Goal: Information Seeking & Learning: Learn about a topic

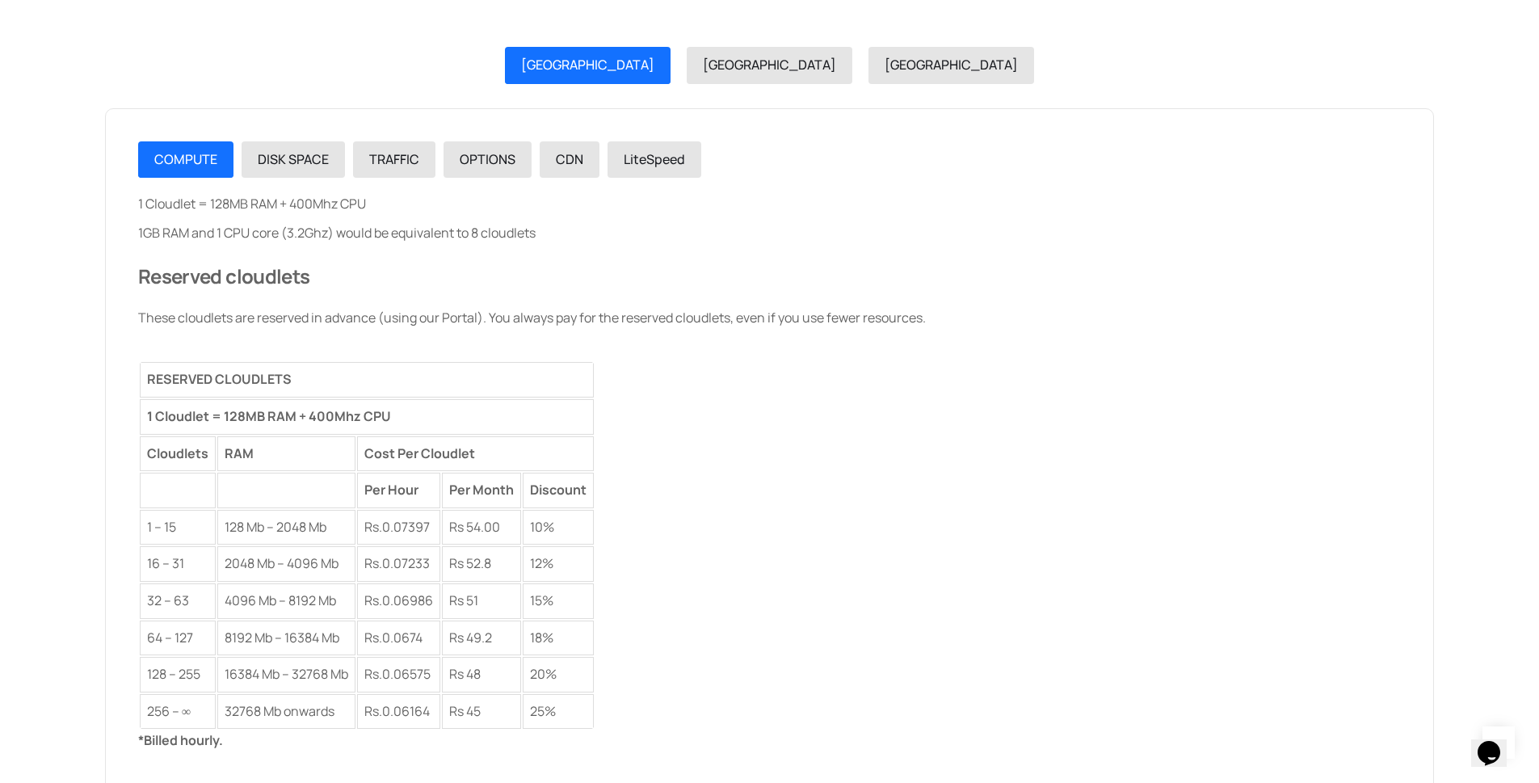
scroll to position [1939, 0]
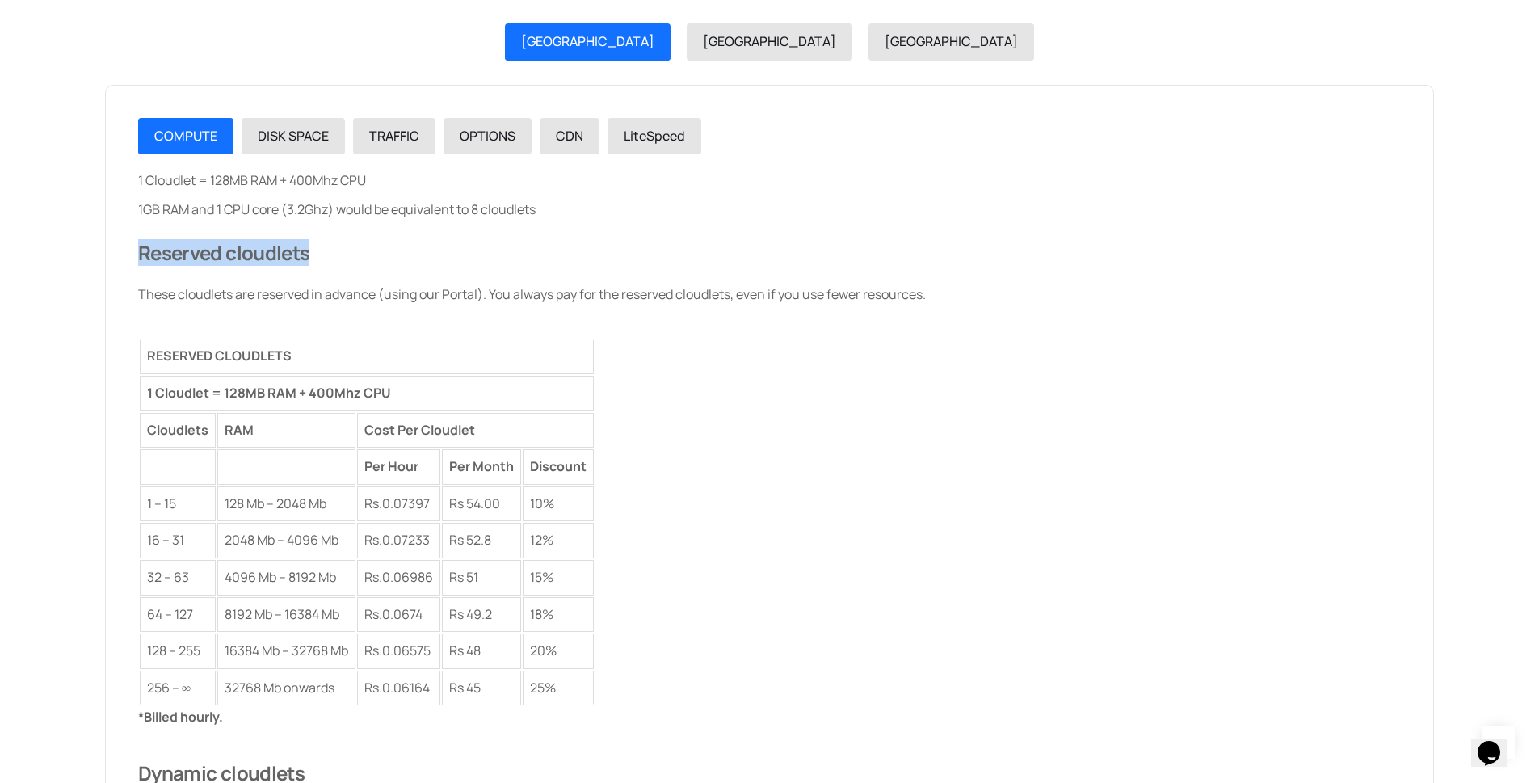
drag, startPoint x: 140, startPoint y: 260, endPoint x: 339, endPoint y: 259, distance: 199.6
click at [339, 259] on h3 "Reserved cloudlets" at bounding box center [769, 252] width 1263 height 25
drag, startPoint x: 181, startPoint y: 507, endPoint x: 227, endPoint y: 505, distance: 46.1
click at [181, 506] on td "1 – 15" at bounding box center [178, 504] width 76 height 36
drag, startPoint x: 231, startPoint y: 504, endPoint x: 272, endPoint y: 505, distance: 41.2
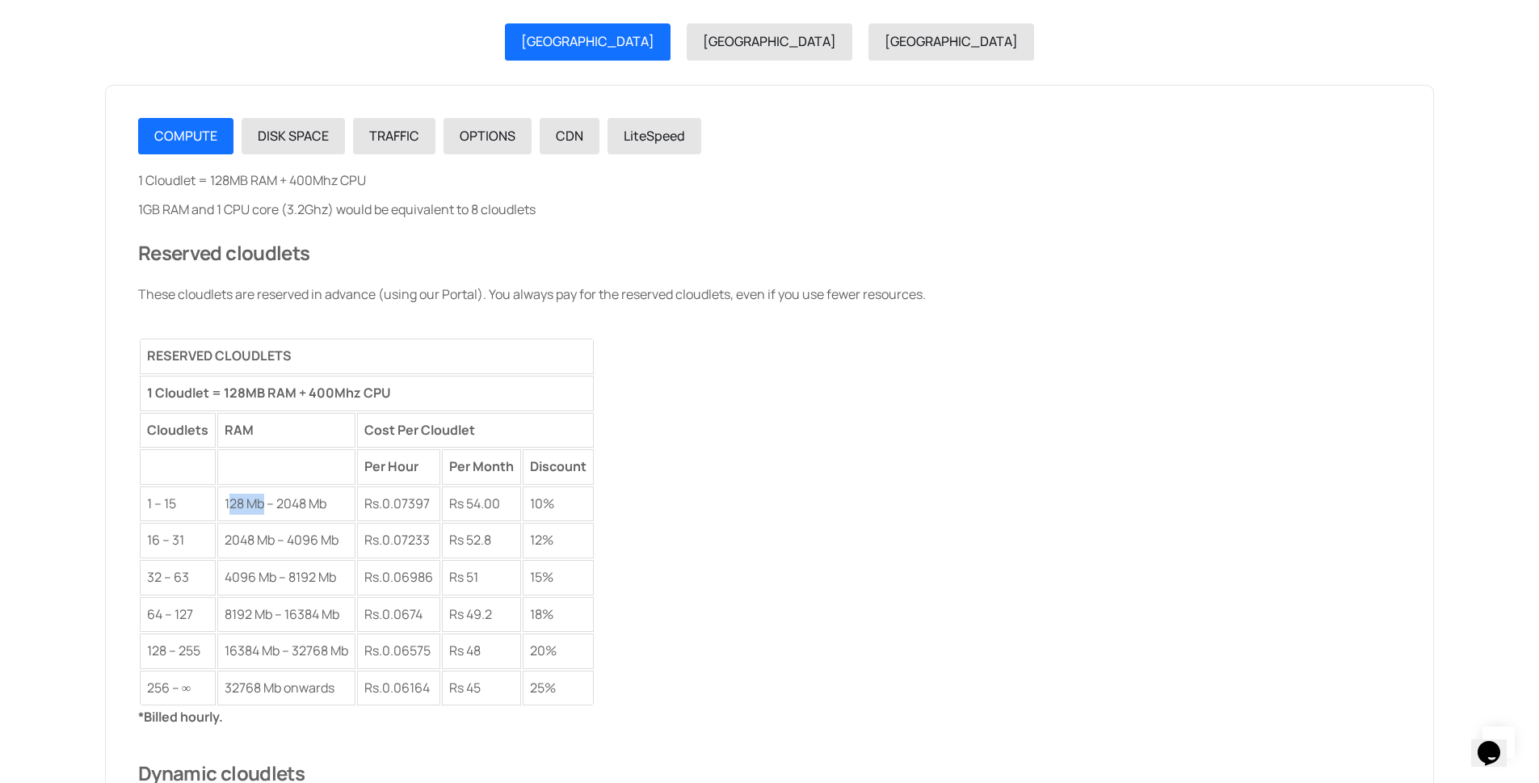
click at [271, 505] on td "128 Mb – 2048 Mb" at bounding box center [286, 504] width 138 height 36
drag, startPoint x: 330, startPoint y: 506, endPoint x: 278, endPoint y: 508, distance: 51.8
click at [278, 508] on td "128 Mb – 2048 Mb" at bounding box center [286, 504] width 138 height 36
drag, startPoint x: 184, startPoint y: 503, endPoint x: 153, endPoint y: 507, distance: 31.9
click at [153, 507] on td "1 – 15" at bounding box center [178, 504] width 76 height 36
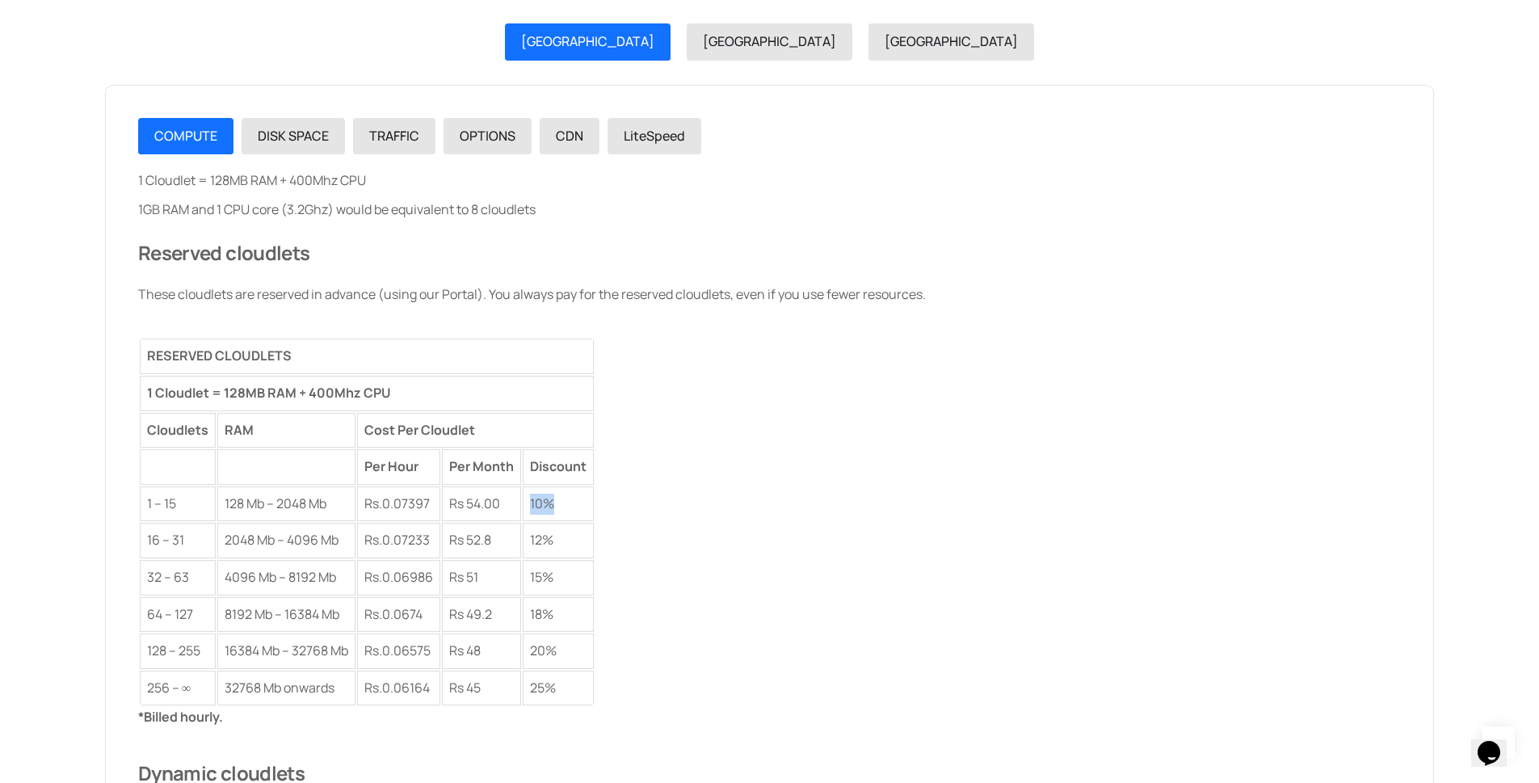
drag, startPoint x: 555, startPoint y: 503, endPoint x: 518, endPoint y: 509, distance: 37.7
click at [520, 509] on tr "1 – 15 128 Mb – 2048 Mb Rs. 0.07397 Rs 54.00 10%" at bounding box center [367, 504] width 454 height 36
drag, startPoint x: 222, startPoint y: 507, endPoint x: 273, endPoint y: 503, distance: 51.1
click at [273, 503] on td "128 Mb – 2048 Mb" at bounding box center [286, 504] width 138 height 36
drag, startPoint x: 191, startPoint y: 547, endPoint x: 175, endPoint y: 548, distance: 17.0
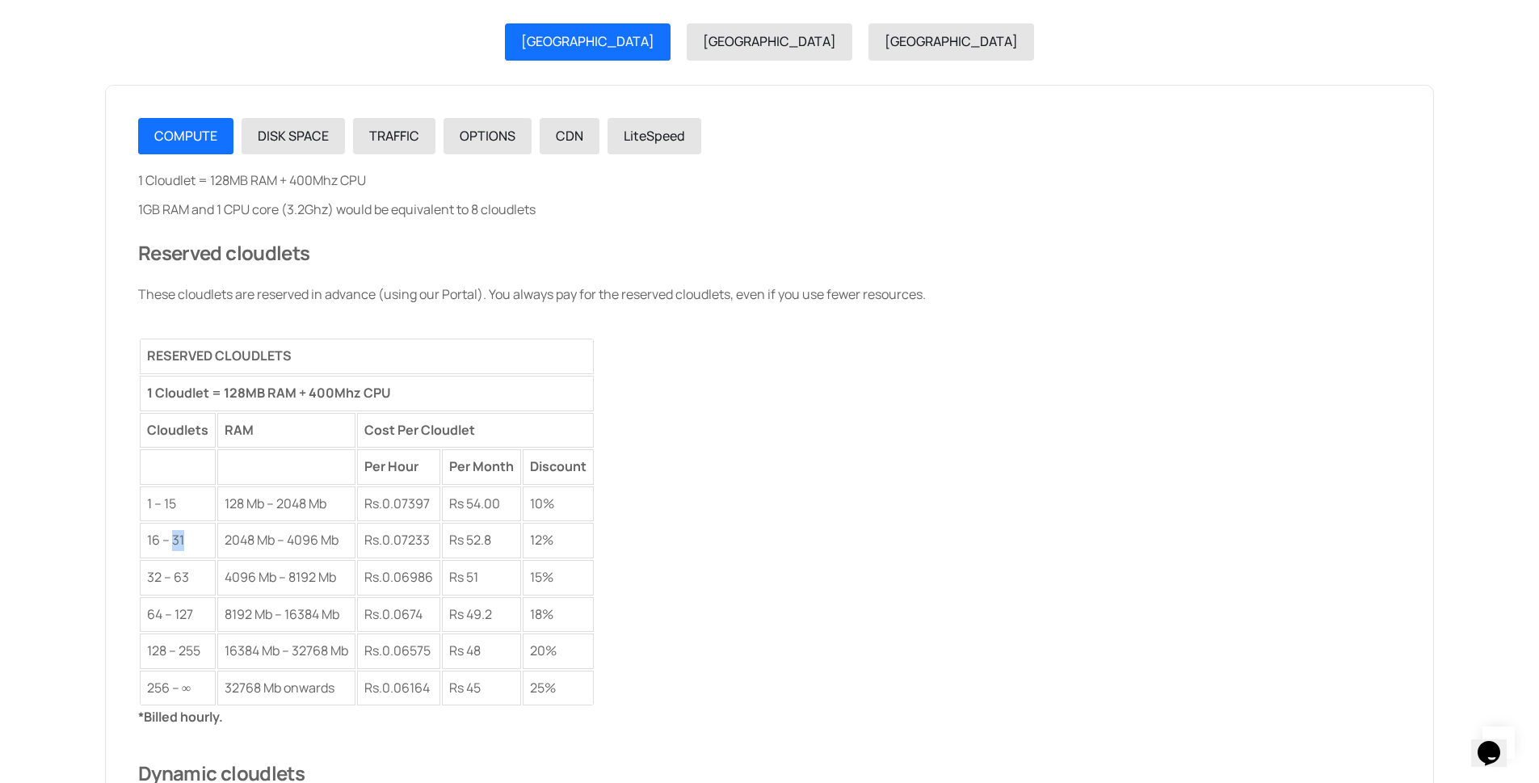
click at [175, 548] on td "16 – 31" at bounding box center [178, 541] width 76 height 36
drag, startPoint x: 552, startPoint y: 536, endPoint x: 541, endPoint y: 539, distance: 10.8
click at [541, 539] on td "12%" at bounding box center [558, 541] width 71 height 36
drag, startPoint x: 162, startPoint y: 575, endPoint x: 145, endPoint y: 579, distance: 17.4
click at [145, 579] on td "32 – 63" at bounding box center [178, 578] width 76 height 36
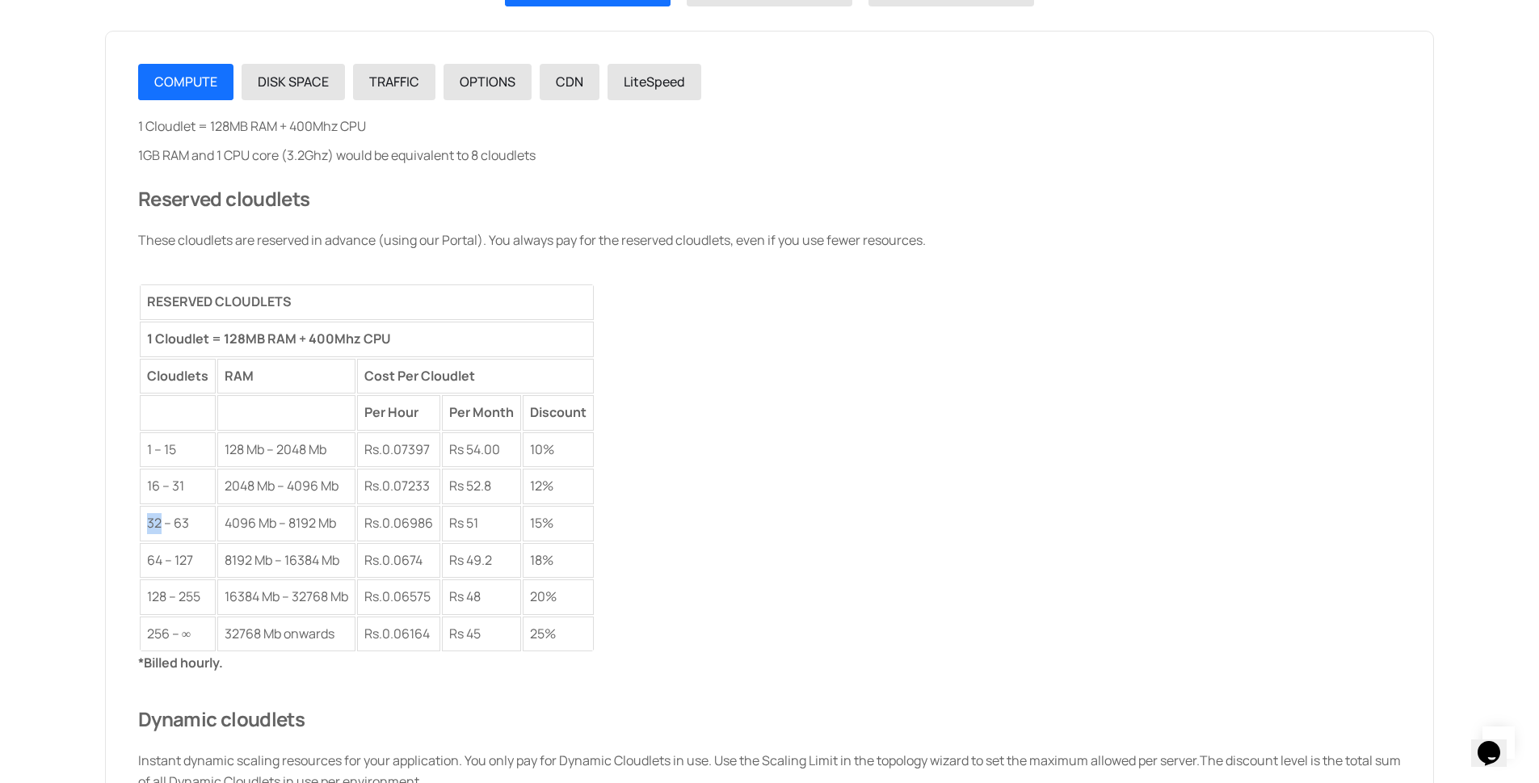
scroll to position [2036, 0]
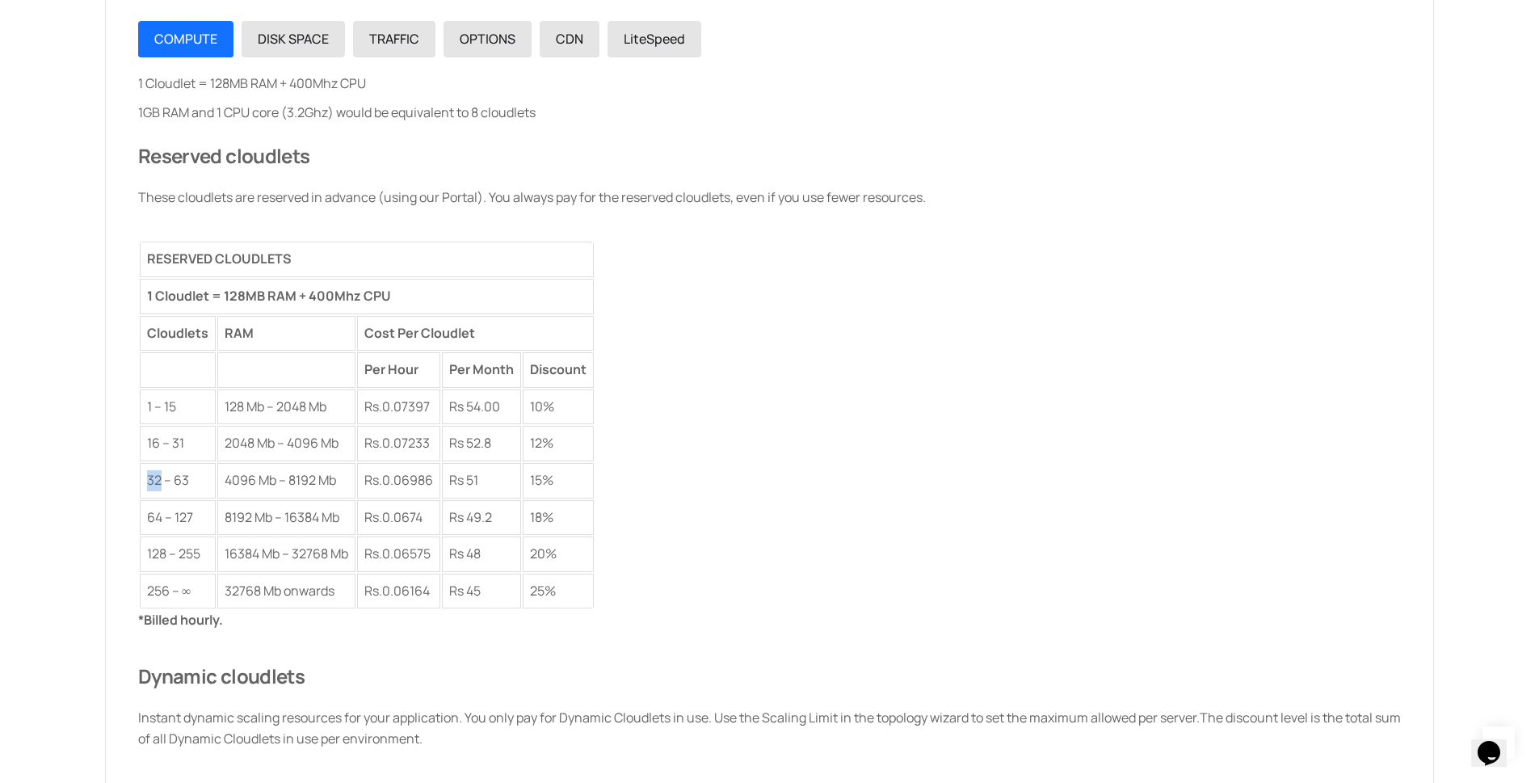
click at [162, 481] on td "32 – 63" at bounding box center [178, 481] width 76 height 36
drag, startPoint x: 189, startPoint y: 477, endPoint x: 148, endPoint y: 478, distance: 41.2
click at [148, 478] on td "32 – 63" at bounding box center [178, 481] width 76 height 36
drag, startPoint x: 565, startPoint y: 472, endPoint x: 526, endPoint y: 477, distance: 39.1
click at [526, 477] on tr "32 – 63 4096 Mb – 8192 Mb Rs. 0.06986 Rs 51 15%" at bounding box center [367, 481] width 454 height 36
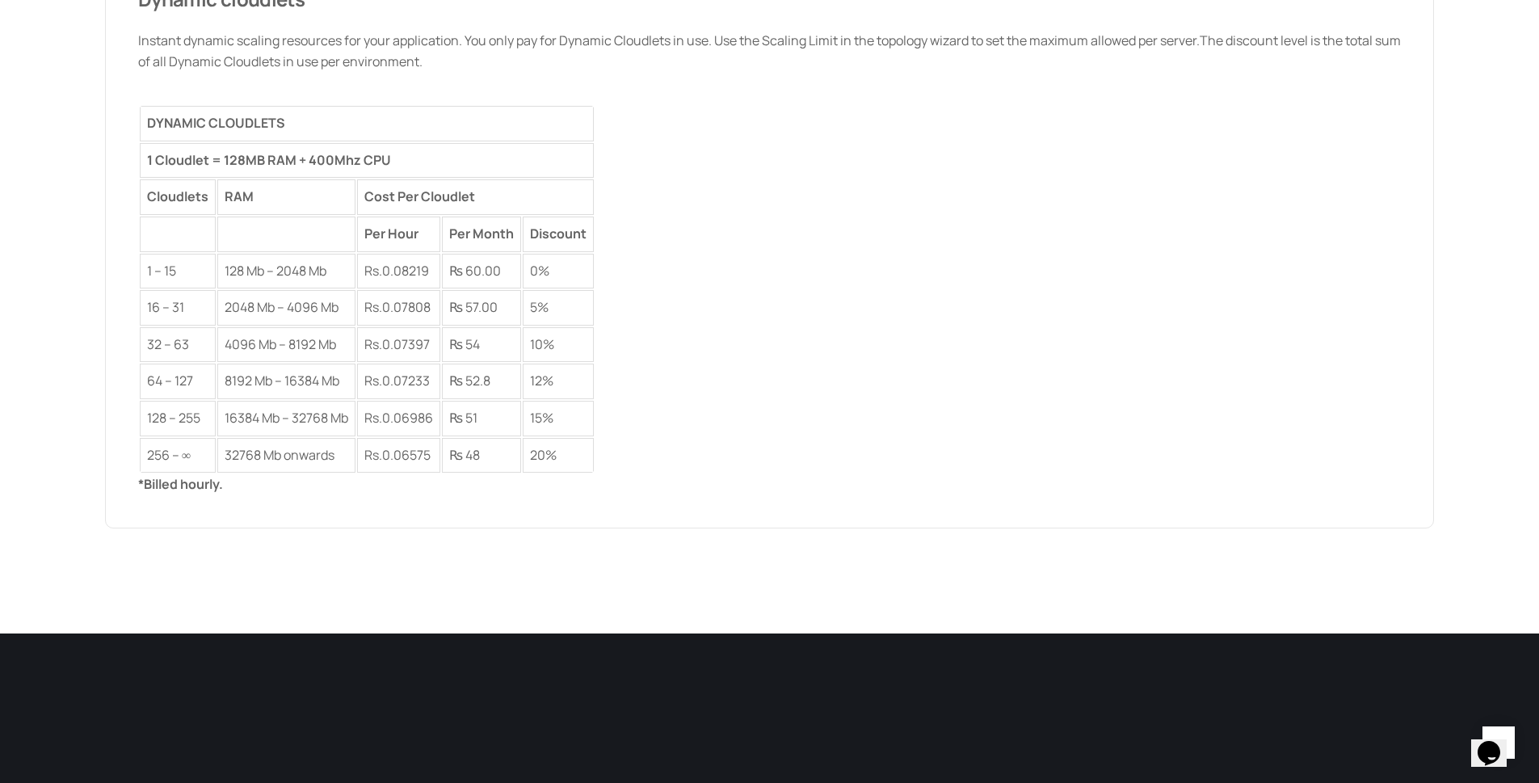
scroll to position [2715, 0]
